Goal: Check status

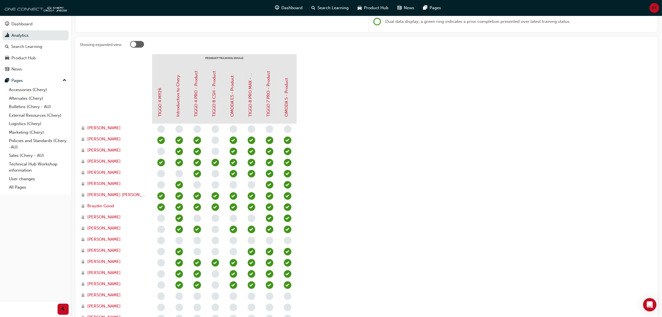
scroll to position [104, 0]
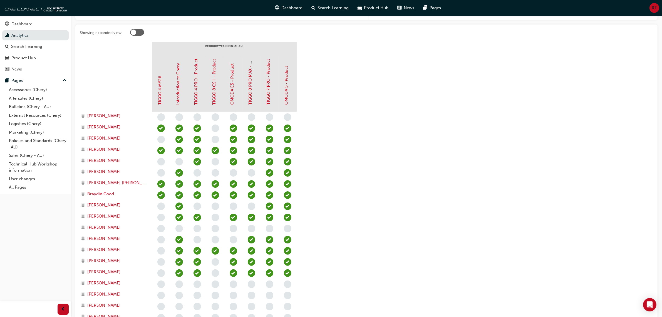
click at [385, 213] on section "PRODUCT TRAINING ([PERSON_NAME]) TIGGO 4 MY26 Introduction to [PERSON_NAME] 4 P…" at bounding box center [367, 221] width 574 height 359
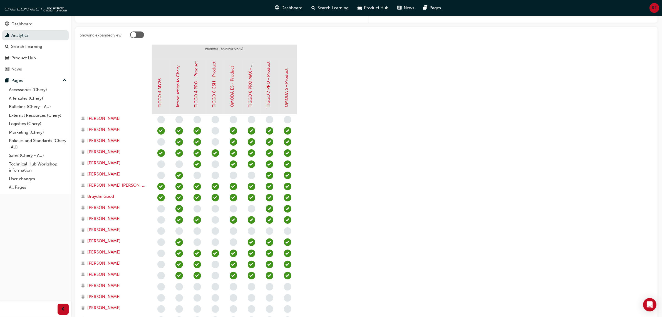
scroll to position [0, 0]
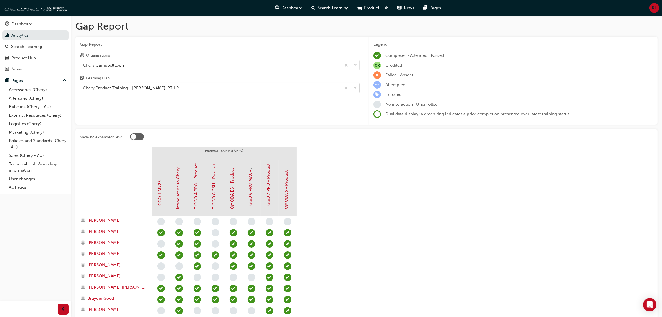
click at [178, 86] on div "Chery Product Training - [PERSON_NAME]-PT-LP" at bounding box center [210, 88] width 261 height 10
click at [83, 86] on input "Learning Plan Chery Product Training - [PERSON_NAME]-PT-LP" at bounding box center [83, 87] width 1 height 5
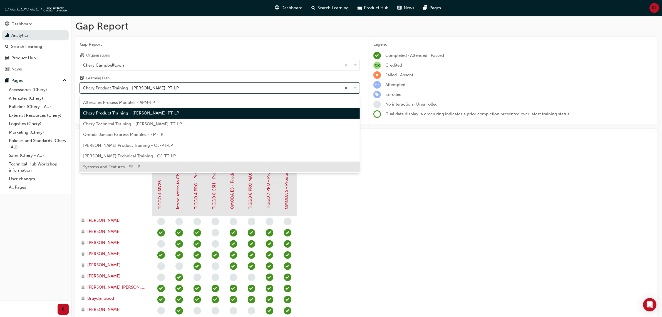
click at [167, 170] on div "Systems and Features - SF-LP" at bounding box center [220, 166] width 280 height 11
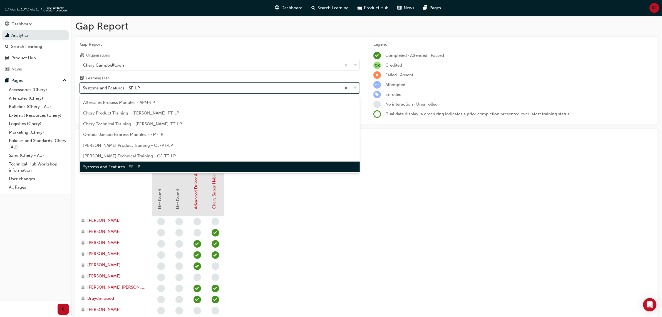
click at [166, 86] on div "Systems and Features - SF-LP" at bounding box center [210, 88] width 261 height 10
click at [83, 86] on input "Learning Plan option Systems and Features - SF-LP, selected. option Systems and…" at bounding box center [83, 87] width 1 height 5
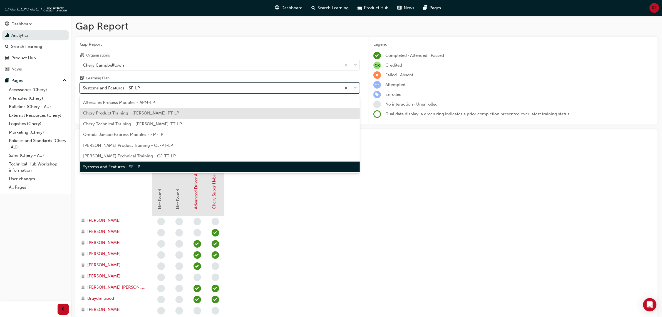
click at [172, 112] on div "Chery Product Training - [PERSON_NAME]-PT-LP" at bounding box center [220, 113] width 280 height 11
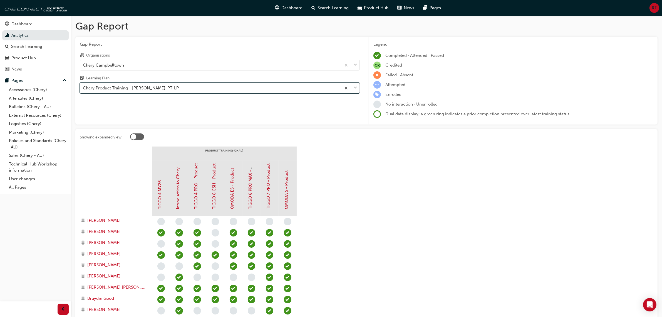
drag, startPoint x: 398, startPoint y: 178, endPoint x: 401, endPoint y: 297, distance: 119.1
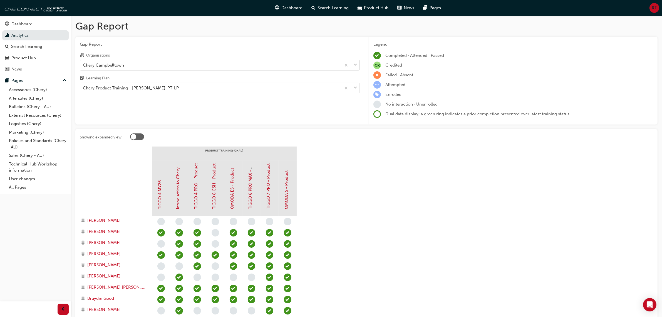
click at [148, 70] on div "Chery Campbelltown" at bounding box center [210, 65] width 261 height 10
click at [83, 67] on input "Organisations Chery [GEOGRAPHIC_DATA]" at bounding box center [83, 64] width 1 height 5
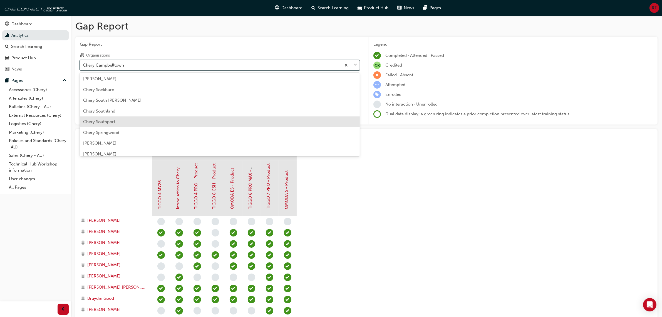
scroll to position [913, 0]
click at [136, 120] on div "[PERSON_NAME]" at bounding box center [220, 119] width 280 height 11
